Goal: Task Accomplishment & Management: Manage account settings

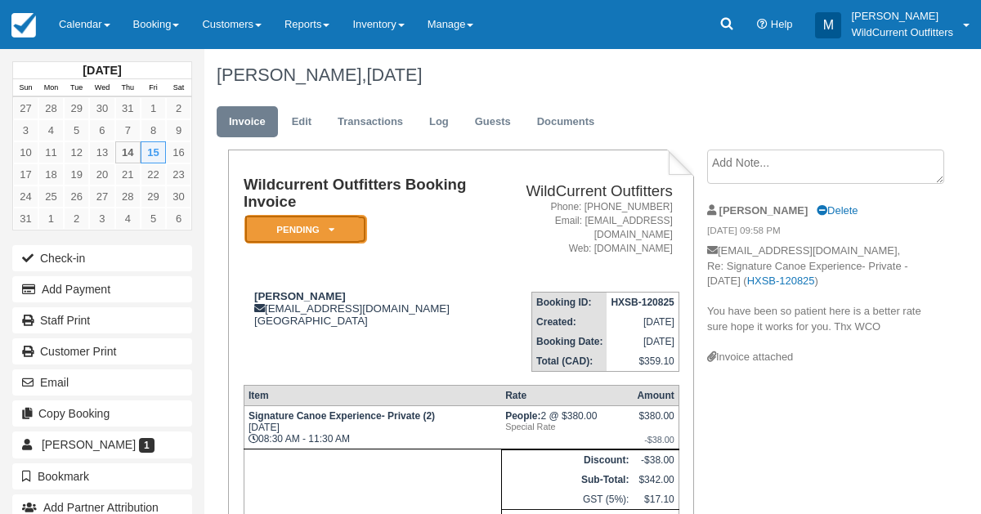
click at [332, 230] on icon at bounding box center [332, 230] width 6 height 10
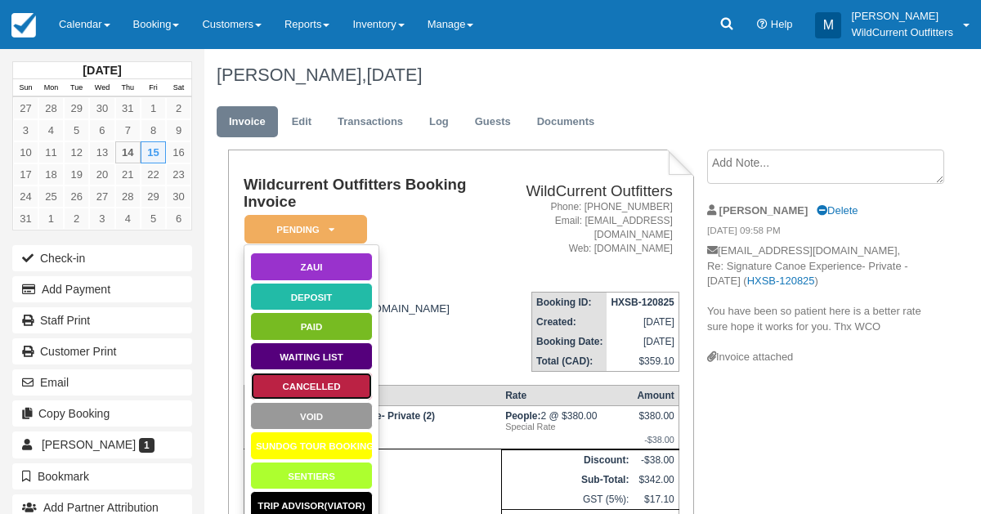
click at [311, 387] on link "Cancelled" at bounding box center [311, 386] width 123 height 29
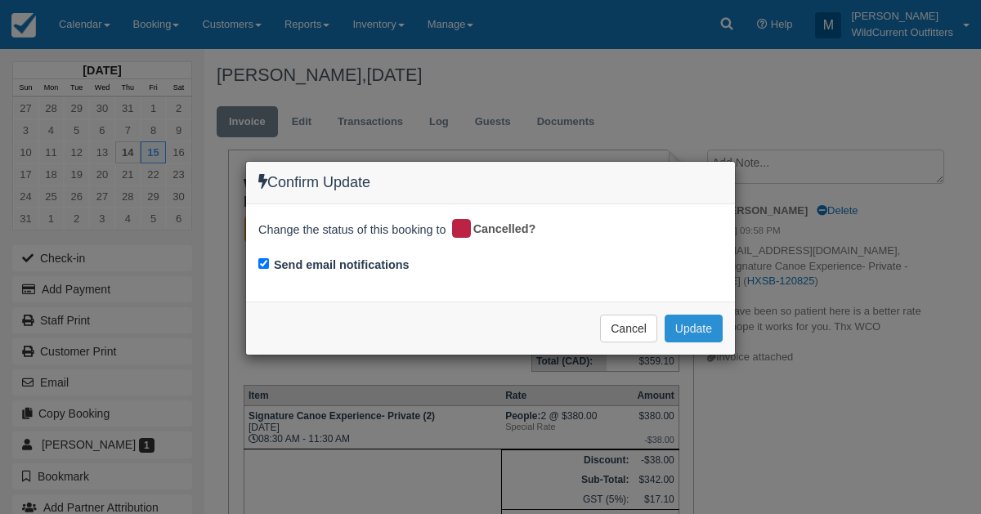
click at [683, 321] on button "Update" at bounding box center [693, 329] width 58 height 28
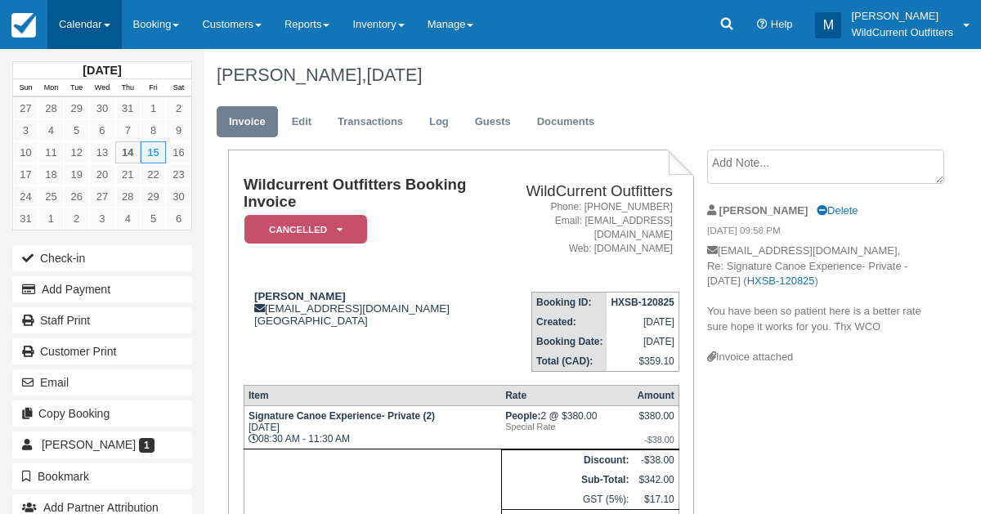
click at [69, 17] on link "Calendar" at bounding box center [84, 24] width 74 height 49
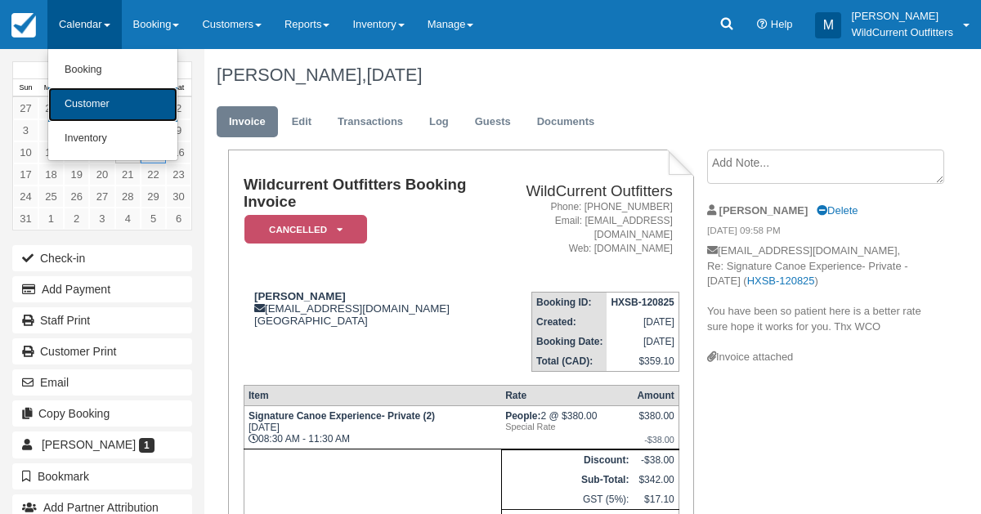
click at [83, 101] on link "Customer" at bounding box center [112, 104] width 129 height 34
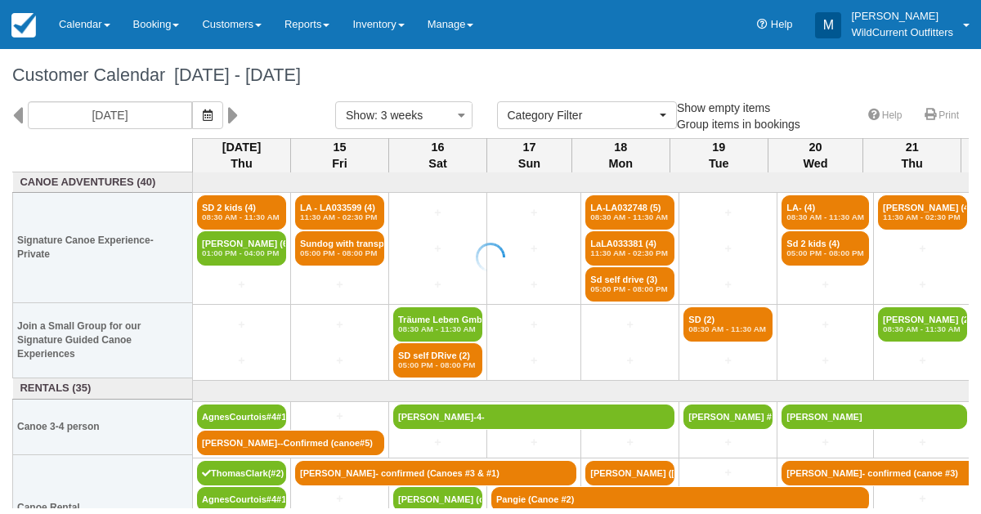
select select
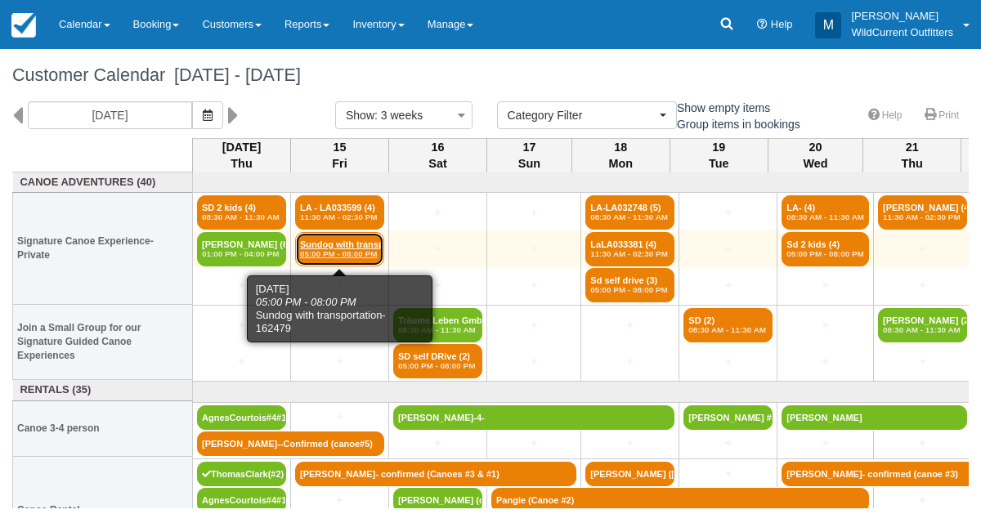
click at [329, 243] on link "Sundog with transpor (4) 05:00 PM - 08:00 PM" at bounding box center [339, 249] width 89 height 34
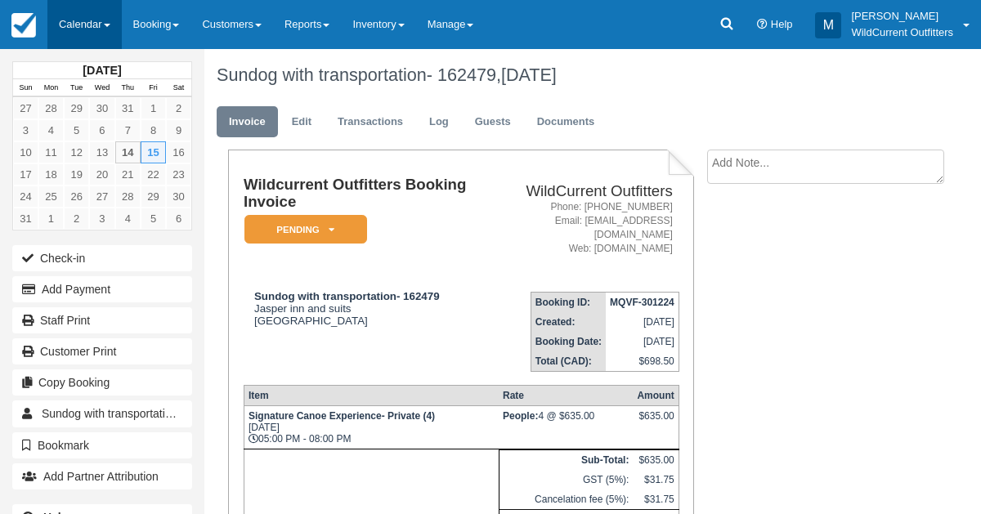
click at [69, 37] on link "Calendar" at bounding box center [84, 24] width 74 height 49
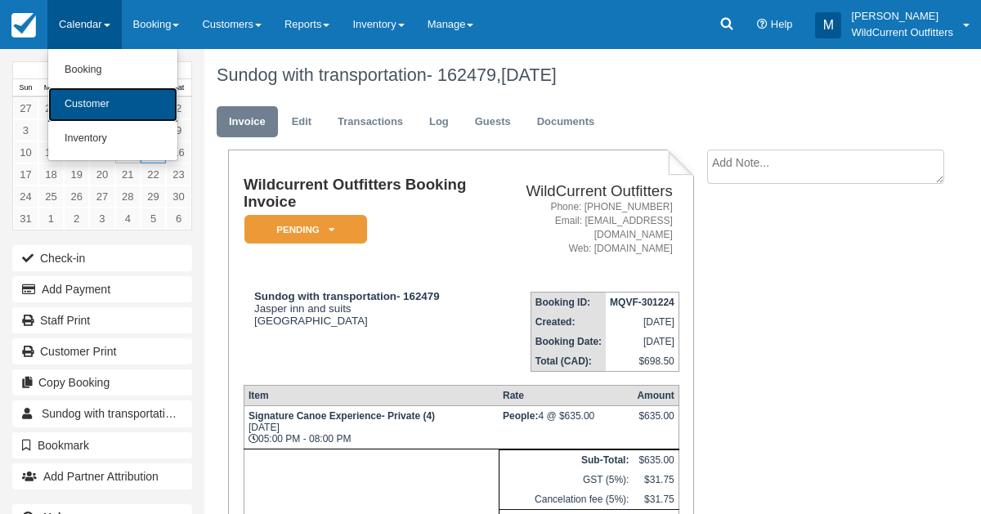
click at [76, 112] on link "Customer" at bounding box center [112, 104] width 129 height 34
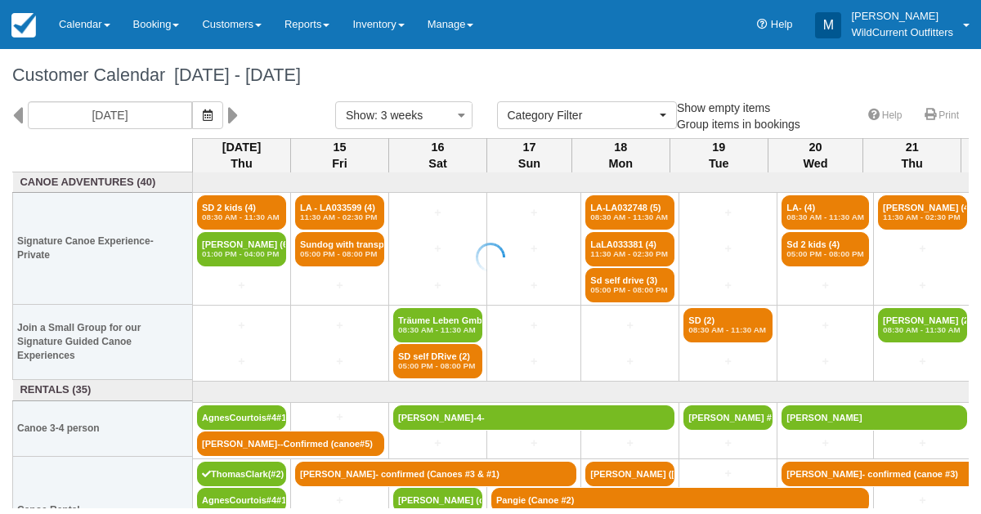
select select
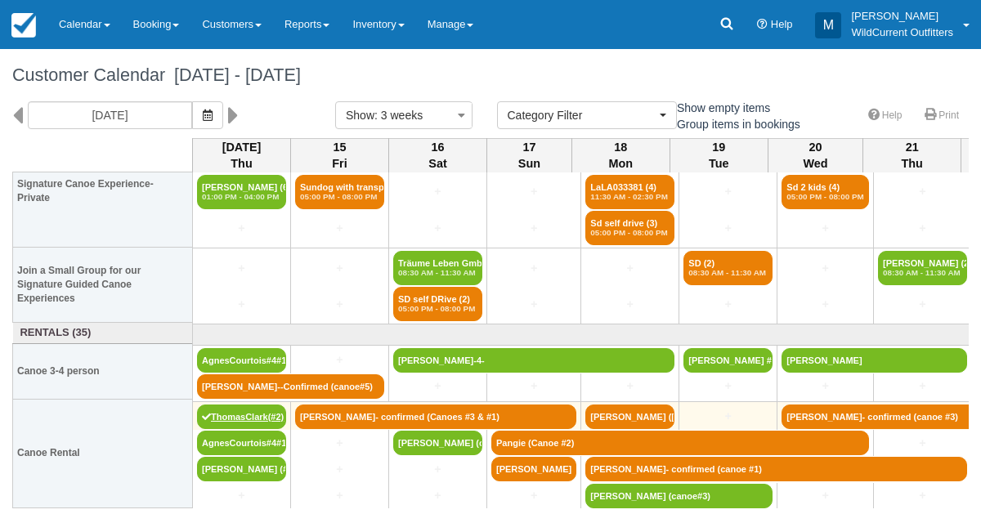
scroll to position [29, 0]
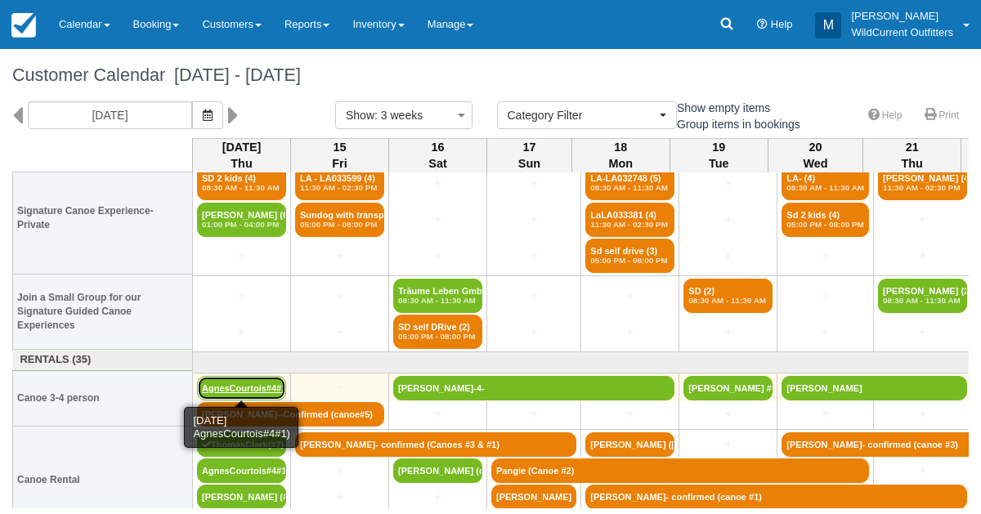
click at [221, 377] on link "AgnesCourtois#4#1)" at bounding box center [241, 388] width 89 height 25
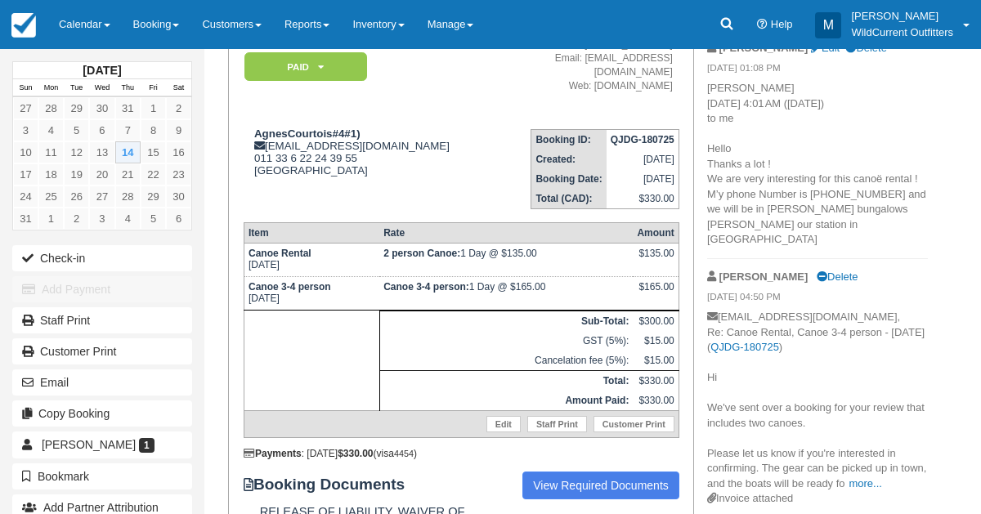
scroll to position [162, 0]
drag, startPoint x: 332, startPoint y: 132, endPoint x: 253, endPoint y: 134, distance: 78.5
click at [254, 134] on strong "AgnesCourtois#4#1)" at bounding box center [307, 134] width 106 height 12
copy strong "AgnesCourtois"
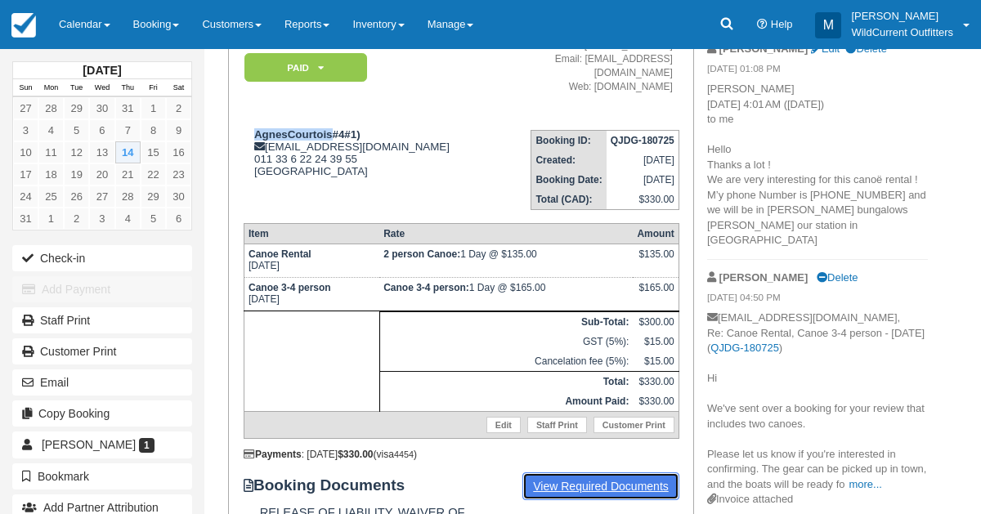
click at [544, 475] on link "View Required Documents" at bounding box center [600, 486] width 157 height 28
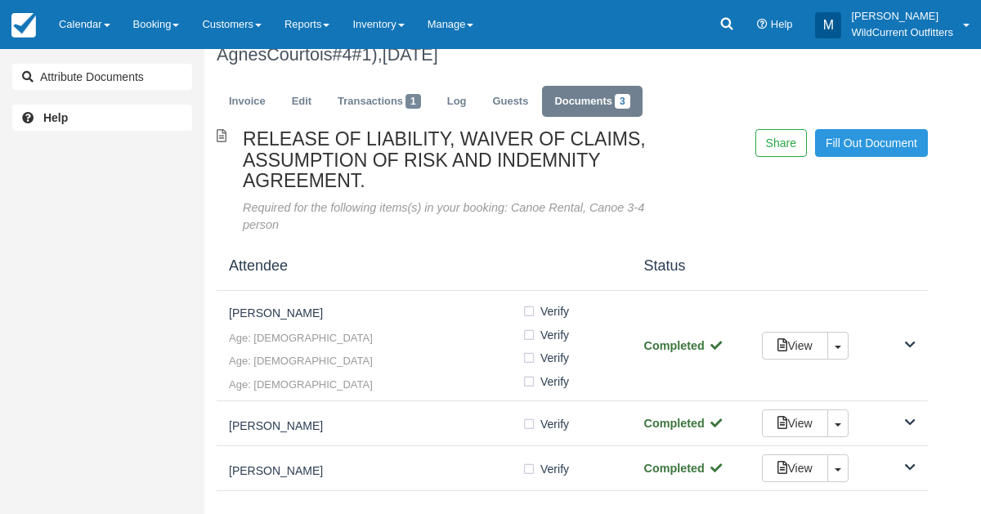
scroll to position [22, 0]
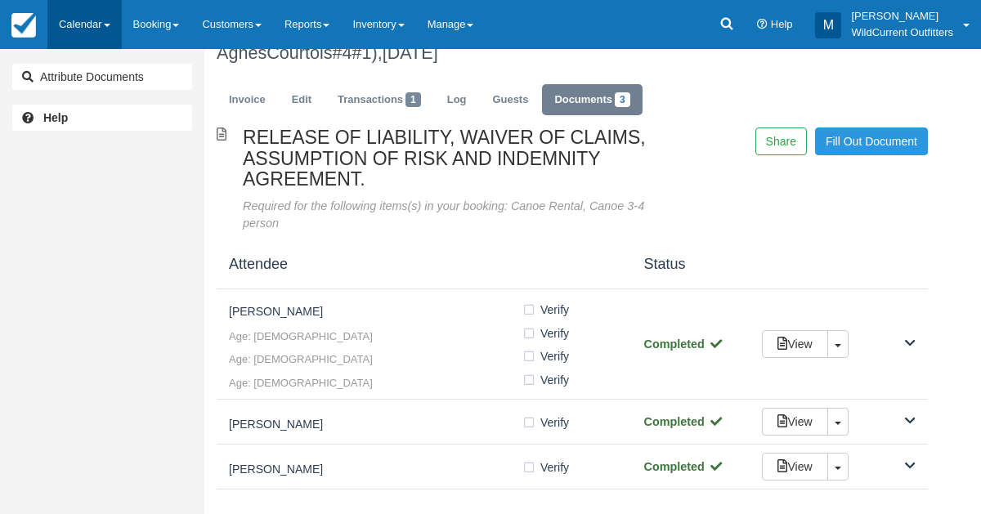
click at [93, 25] on link "Calendar" at bounding box center [84, 24] width 74 height 49
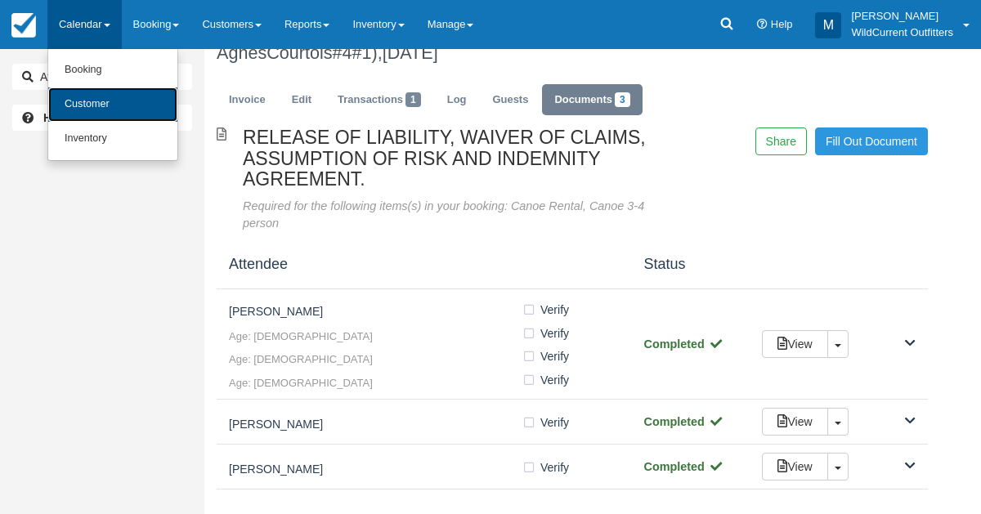
click at [99, 113] on link "Customer" at bounding box center [112, 104] width 129 height 34
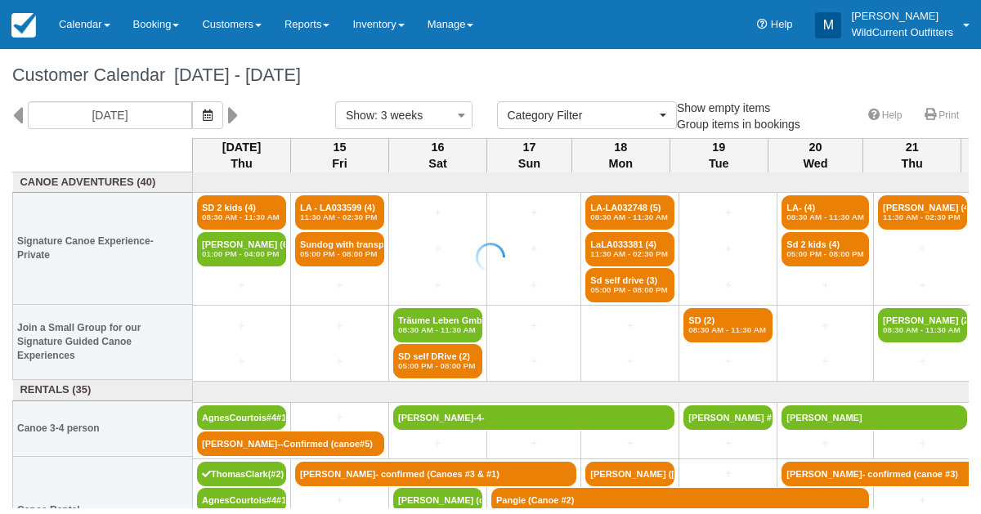
select select
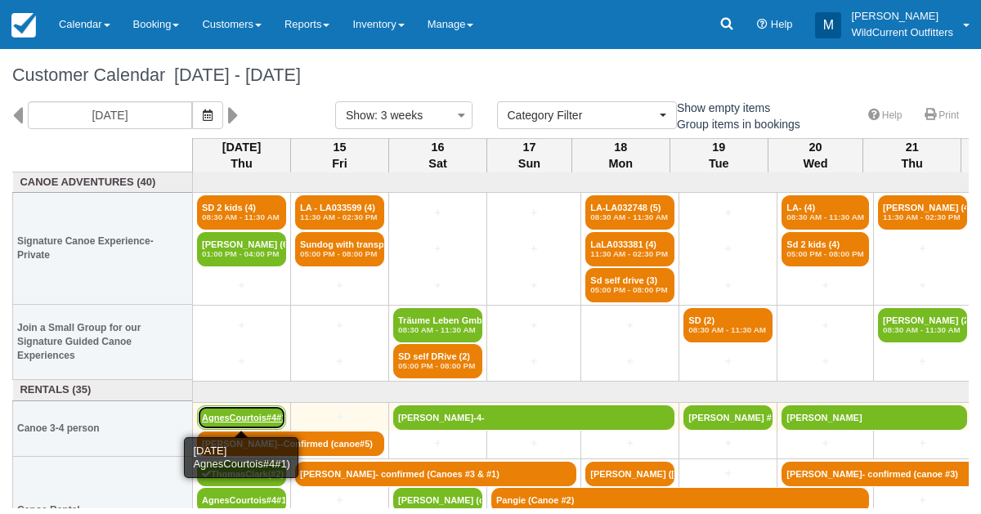
click at [220, 414] on link "AgnesCourtois#4#1)" at bounding box center [241, 417] width 89 height 25
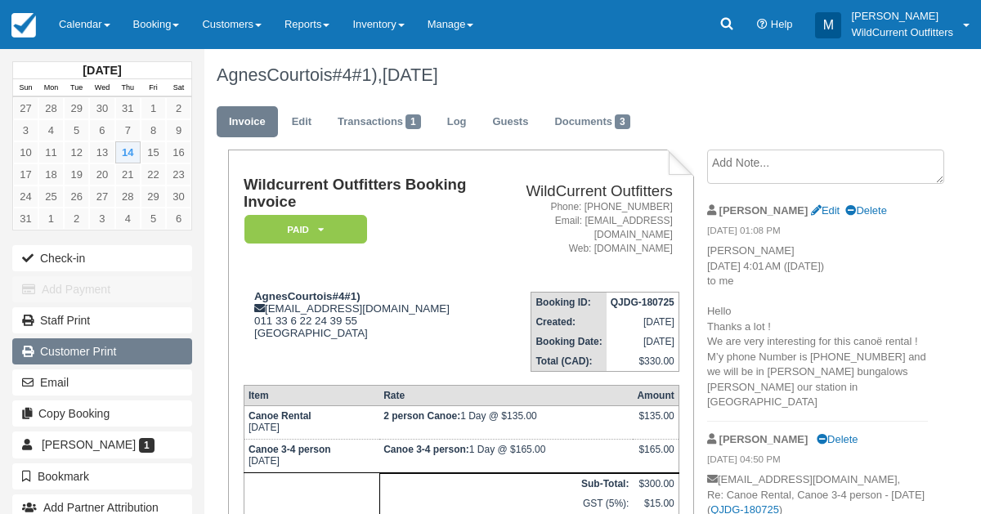
click at [114, 341] on link "Customer Print" at bounding box center [102, 351] width 180 height 26
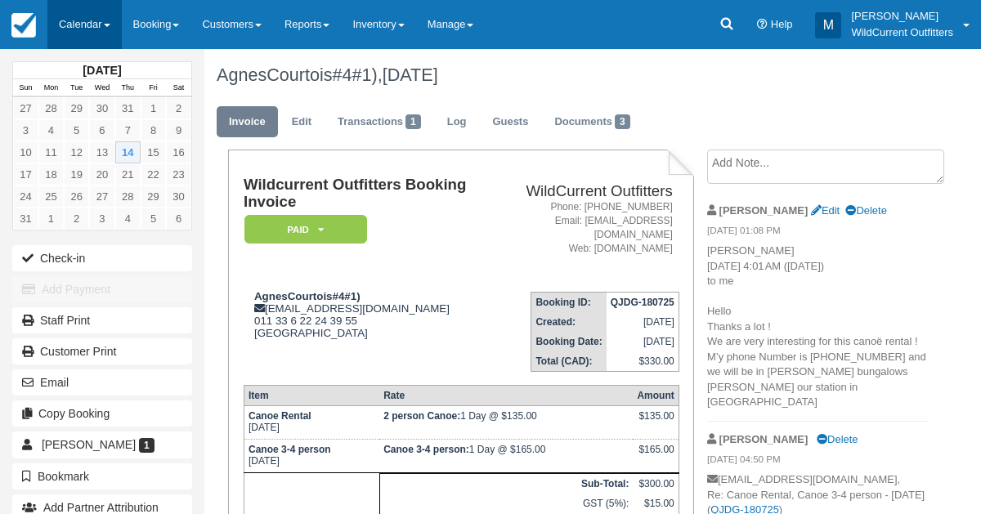
click at [93, 26] on link "Calendar" at bounding box center [84, 24] width 74 height 49
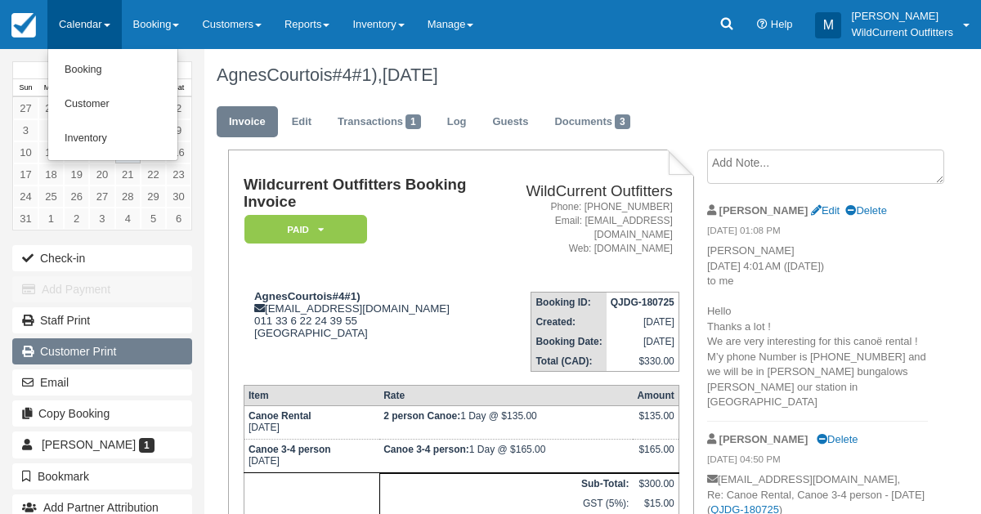
click at [66, 342] on link "Customer Print" at bounding box center [102, 351] width 180 height 26
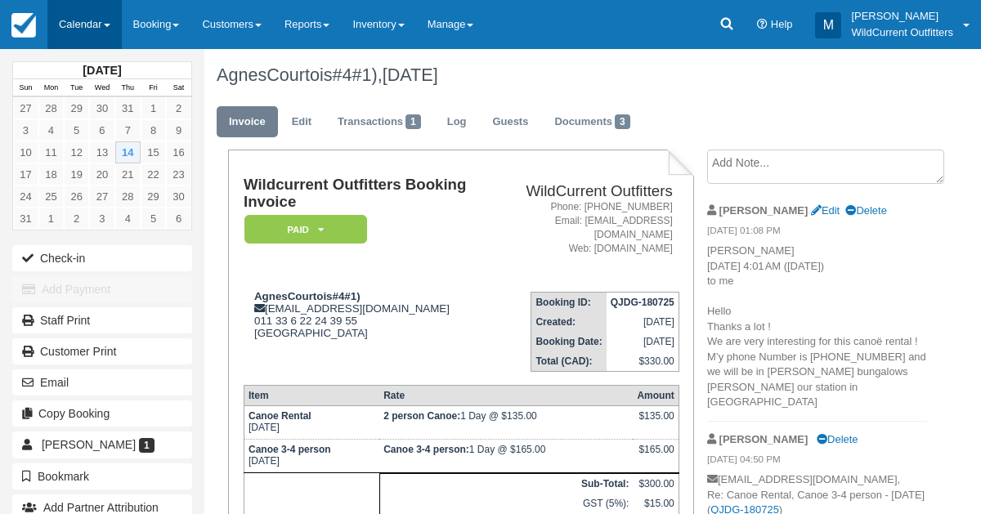
click at [69, 30] on link "Calendar" at bounding box center [84, 24] width 74 height 49
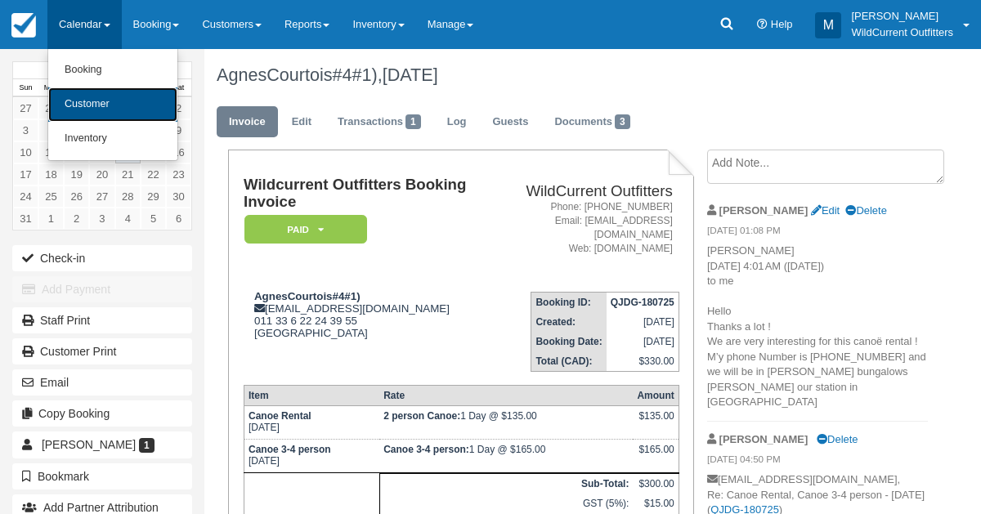
click at [79, 115] on link "Customer" at bounding box center [112, 104] width 129 height 34
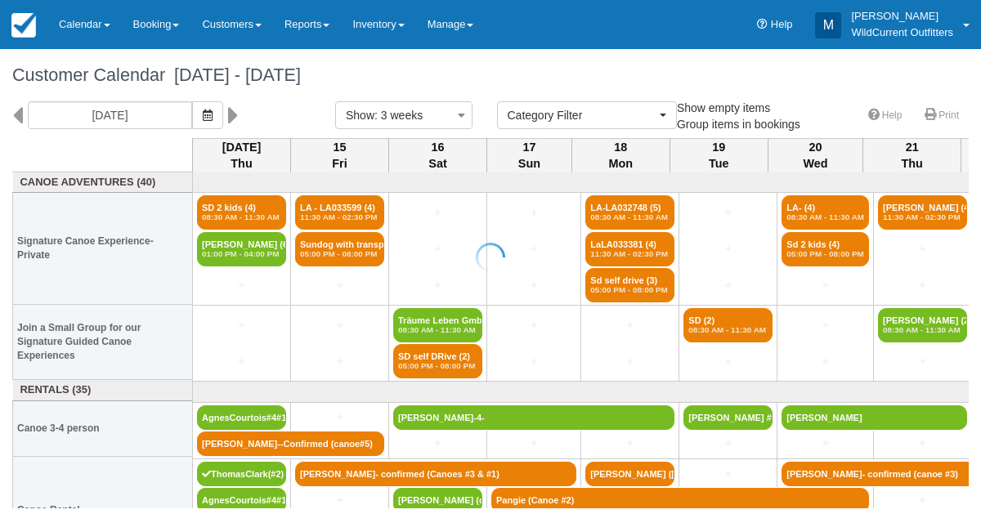
select select
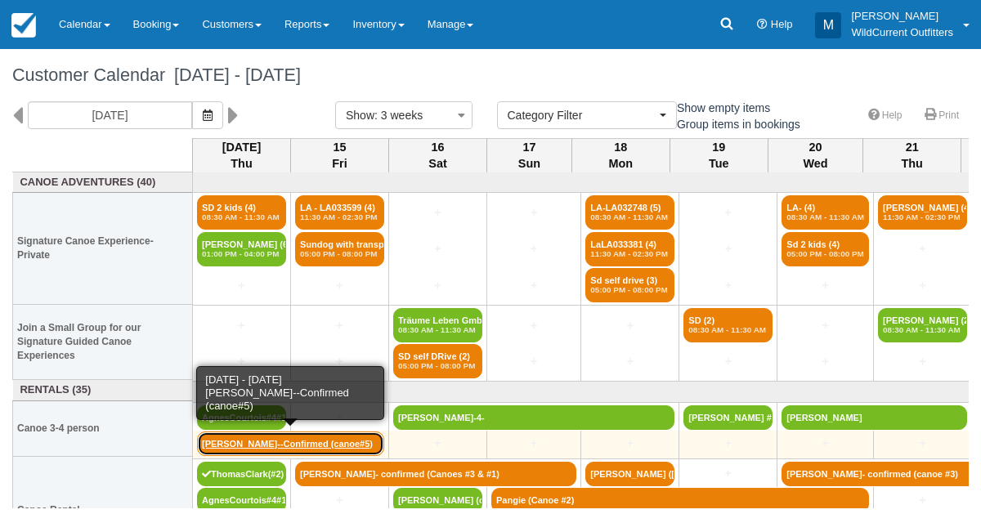
click at [216, 438] on link "Brendan Lefebvre--Confirmed (canoe#5)" at bounding box center [290, 443] width 187 height 25
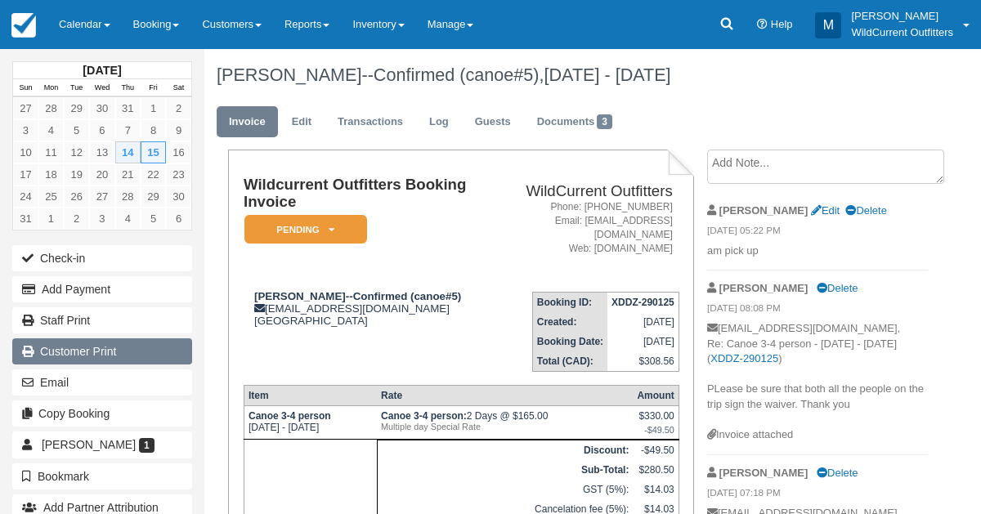
click at [135, 357] on link "Customer Print" at bounding box center [102, 351] width 180 height 26
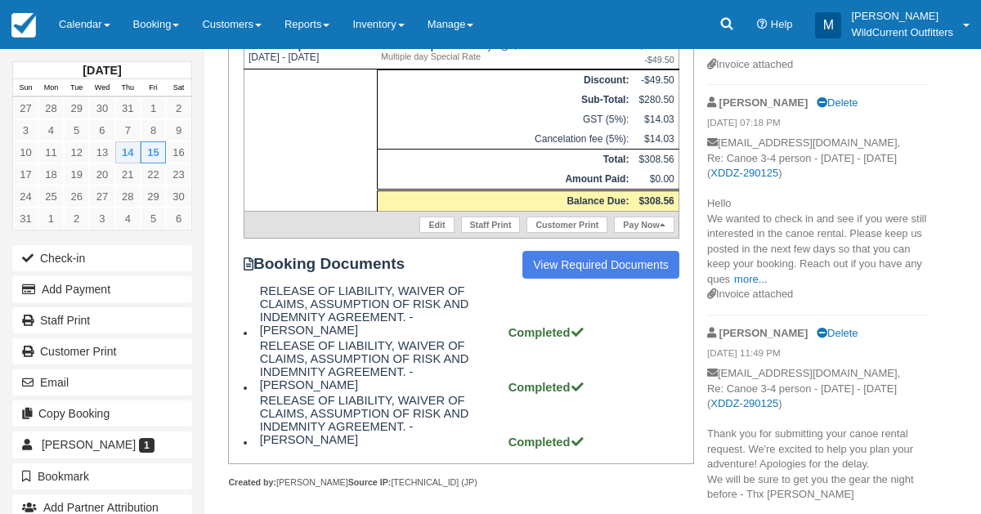
scroll to position [372, 0]
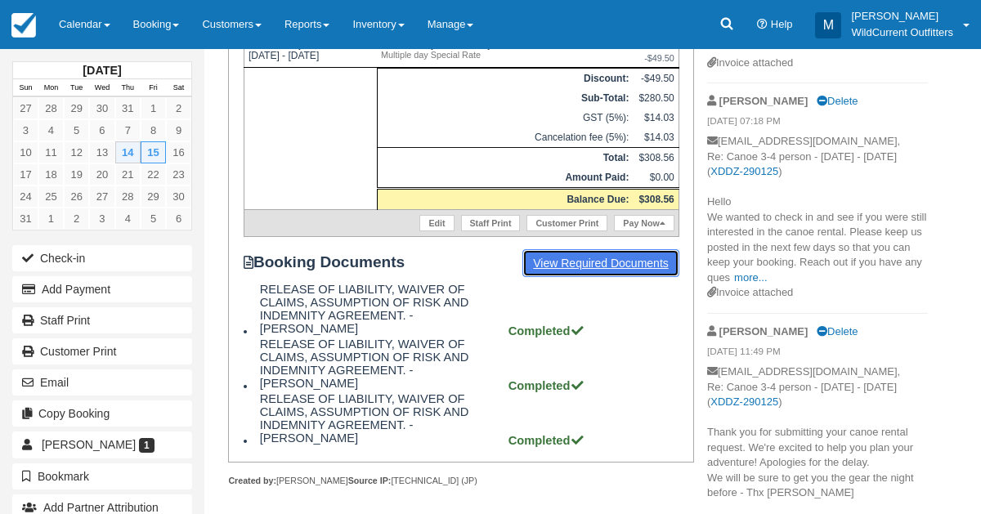
click at [570, 257] on link "View Required Documents" at bounding box center [600, 263] width 157 height 28
